Goal: Transaction & Acquisition: Subscribe to service/newsletter

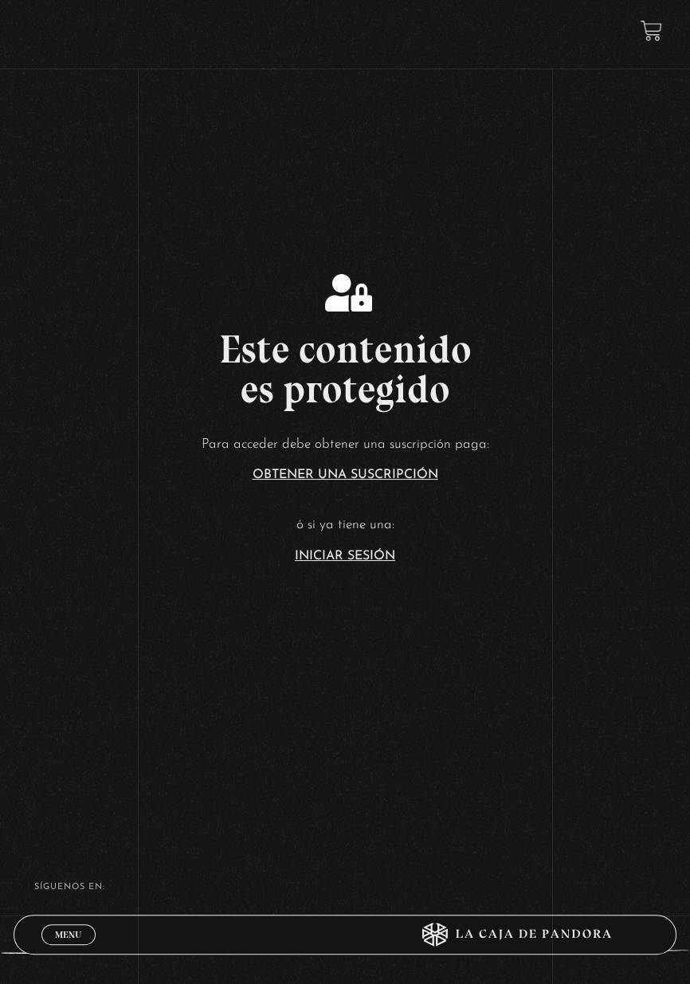
click at [335, 538] on p "ó si ya tiene una:" at bounding box center [345, 525] width 690 height 25
click at [398, 563] on article "Para acceder debe obtener una suscripción paga: Obtener una suscripción ó si ya…" at bounding box center [345, 498] width 690 height 130
click at [338, 604] on section "Este contenido es protegido Para acceder debe obtener una suscripción paga: Obt…" at bounding box center [345, 393] width 690 height 787
click at [344, 563] on link "Iniciar Sesión" at bounding box center [345, 556] width 100 height 13
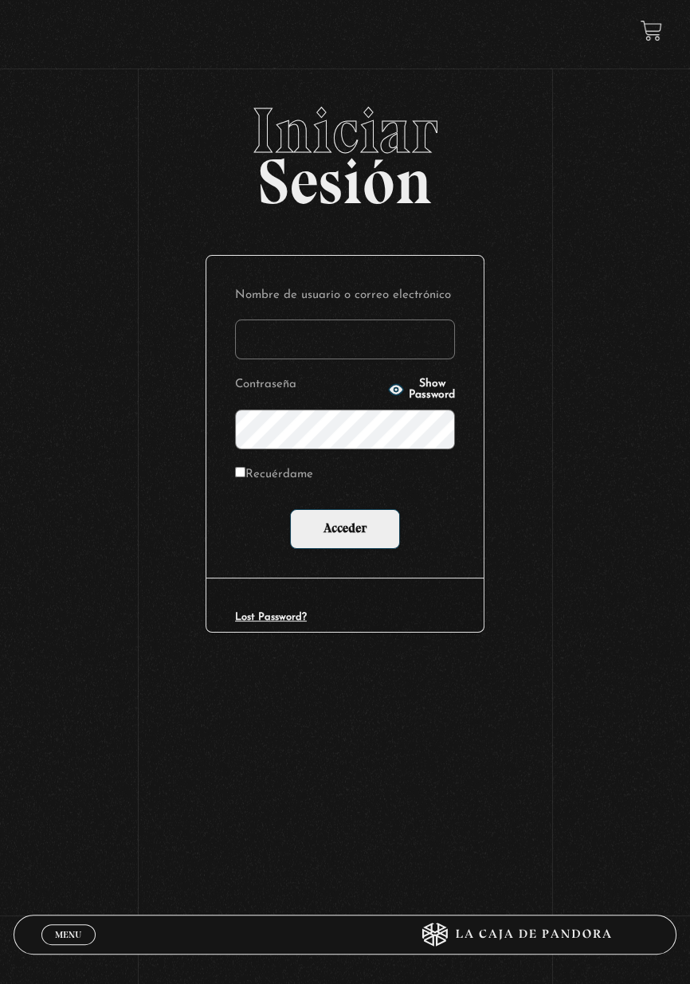
click at [322, 384] on label "Contraseña" at bounding box center [309, 385] width 148 height 23
type input "stephanie.murillo garcia"
click at [290, 509] on input "Acceder" at bounding box center [345, 529] width 110 height 40
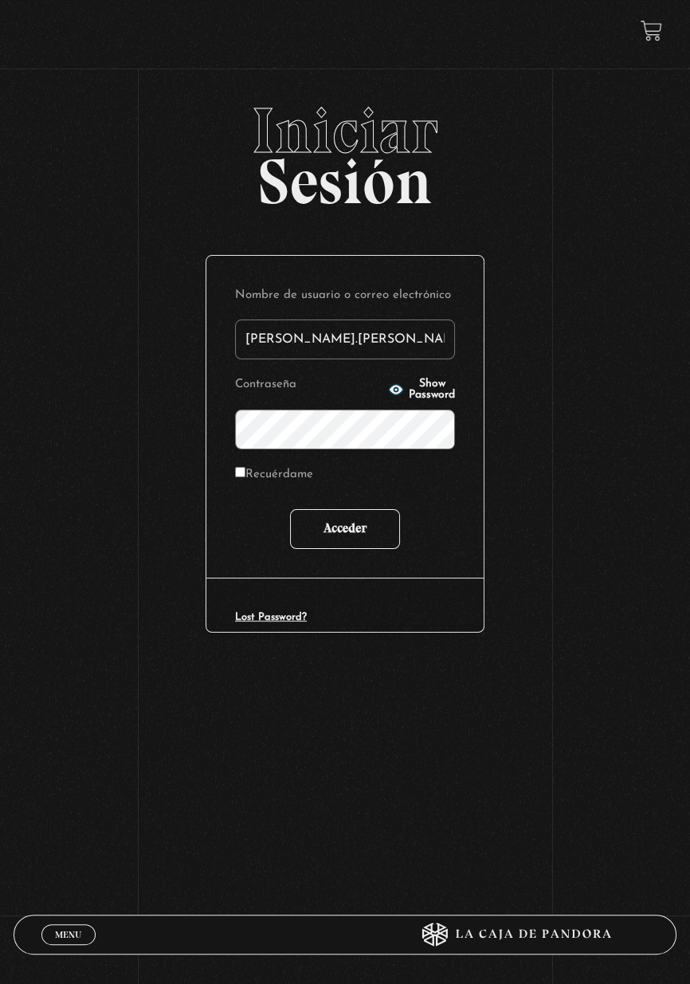
click at [361, 533] on input "Acceder" at bounding box center [345, 529] width 110 height 40
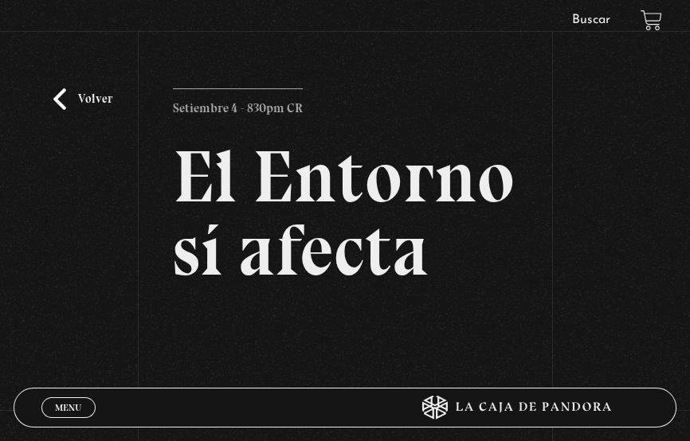
click at [540, 229] on div "Volver Setiembre 4 - 830pm CR El Entorno sí afecta" at bounding box center [345, 290] width 690 height 492
